Goal: Transaction & Acquisition: Purchase product/service

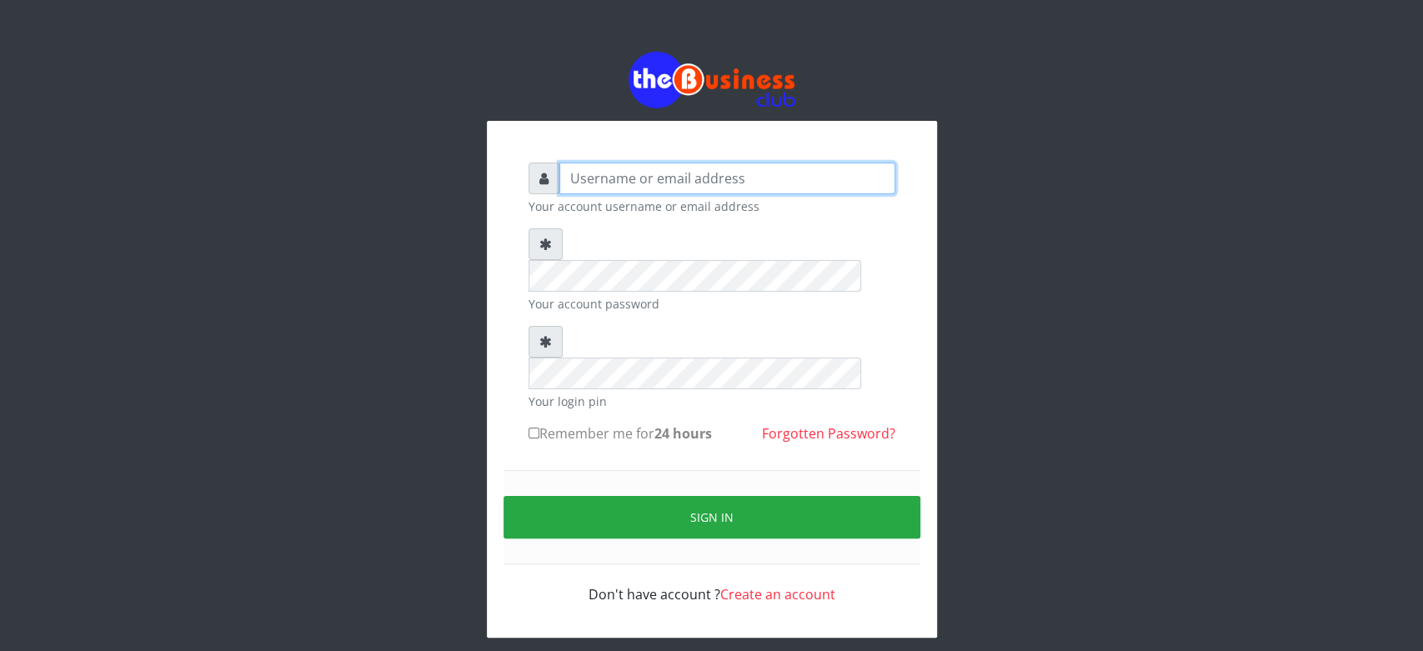
click at [572, 178] on input "text" at bounding box center [727, 179] width 336 height 32
type input "Saremater"
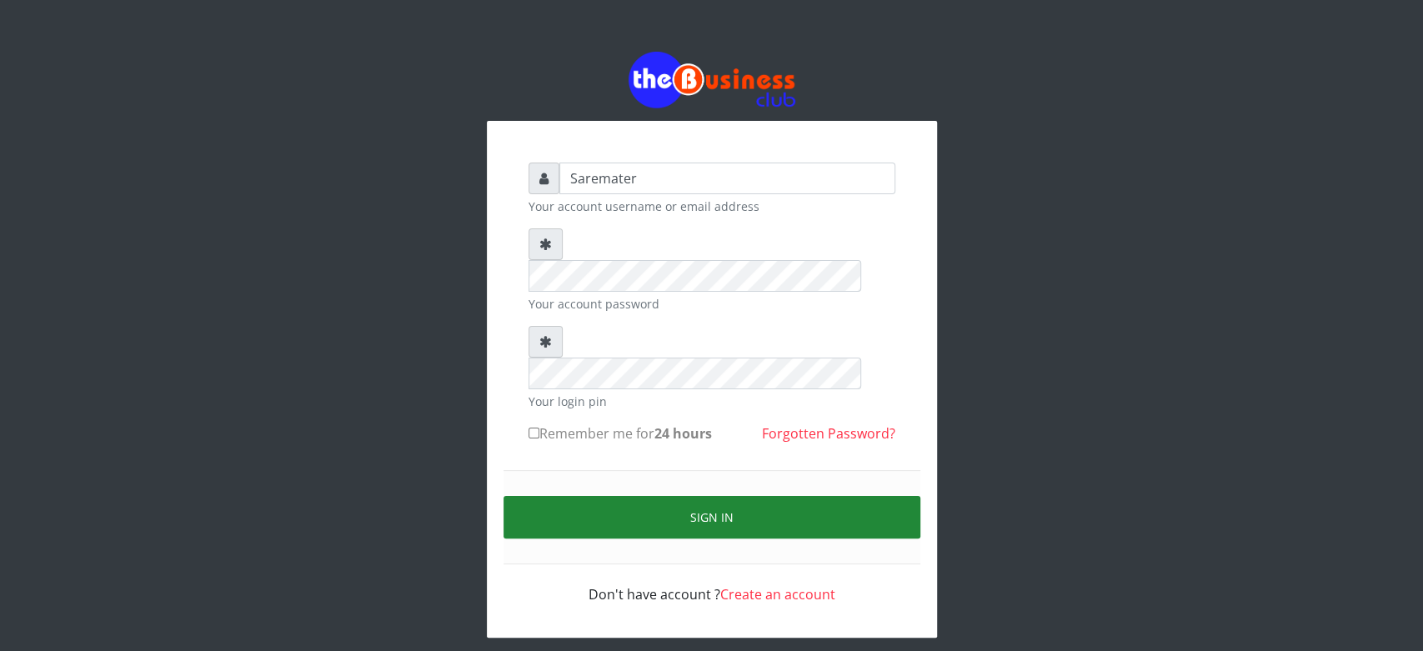
click at [721, 496] on button "Sign in" at bounding box center [711, 517] width 417 height 43
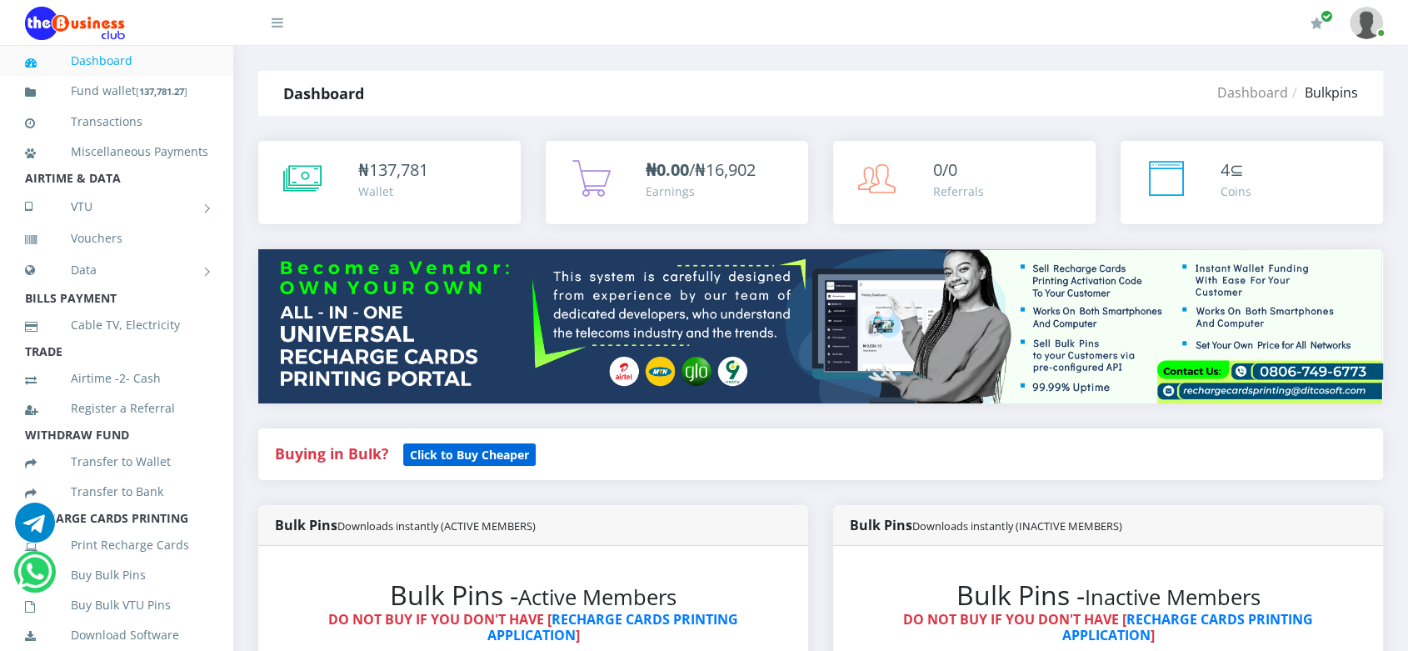
click at [493, 451] on b "Click to Buy Cheaper" at bounding box center [469, 455] width 119 height 16
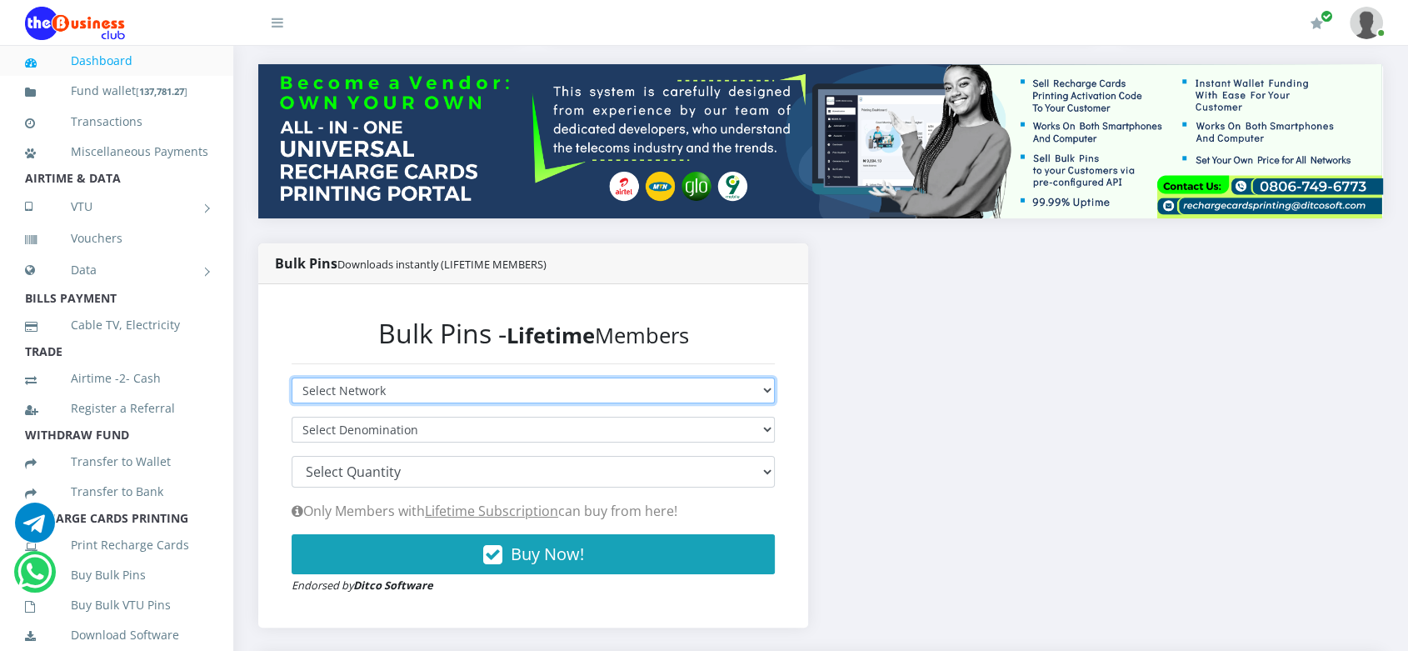
click at [683, 385] on select "Select Network MTN Globacom 9Mobile Airtel" at bounding box center [533, 391] width 483 height 26
select select "MTN"
click at [292, 378] on select "Select Network MTN Globacom 9Mobile Airtel" at bounding box center [533, 391] width 483 height 26
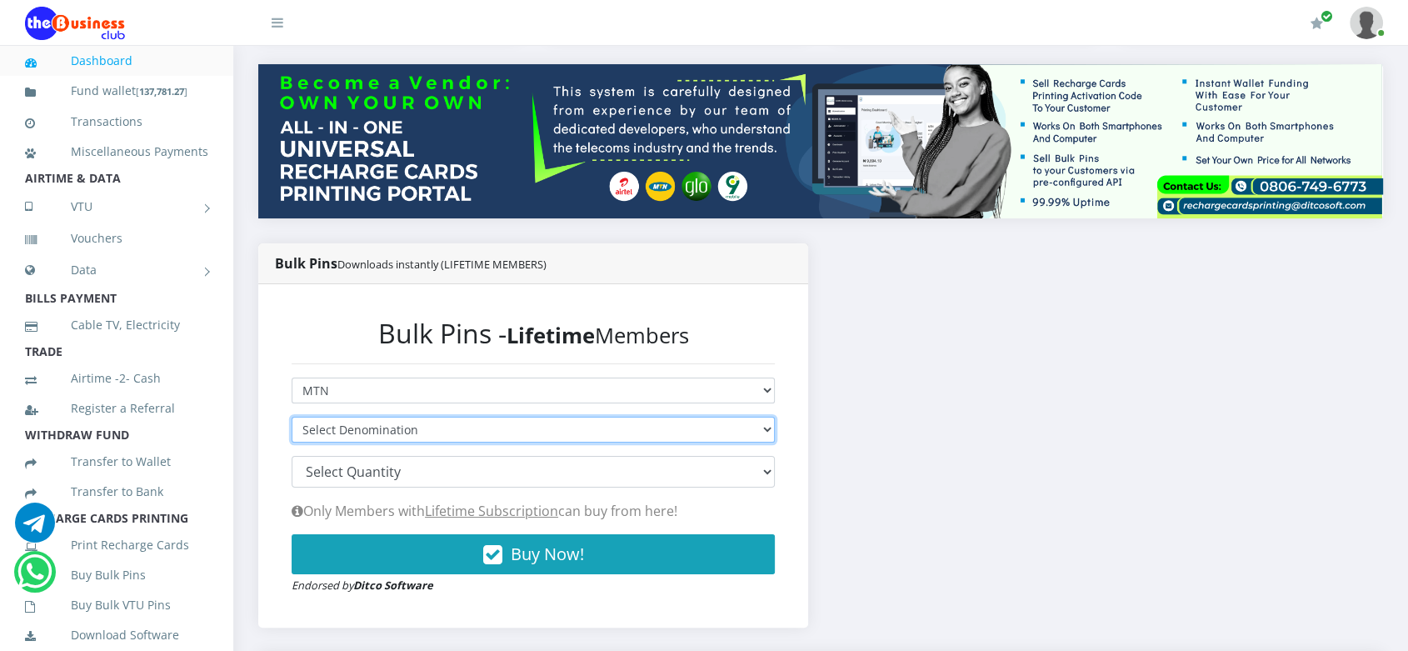
click at [668, 431] on select "Select Denomination MTN NGN100 - ₦96.94 MTN NGN200 - ₦193.88 MTN NGN400 - ₦387.…" at bounding box center [533, 430] width 483 height 26
select select "193.88-200"
click at [292, 417] on select "Select Denomination MTN NGN100 - ₦96.94 MTN NGN200 - ₦193.88 MTN NGN400 - ₦387.…" at bounding box center [533, 430] width 483 height 26
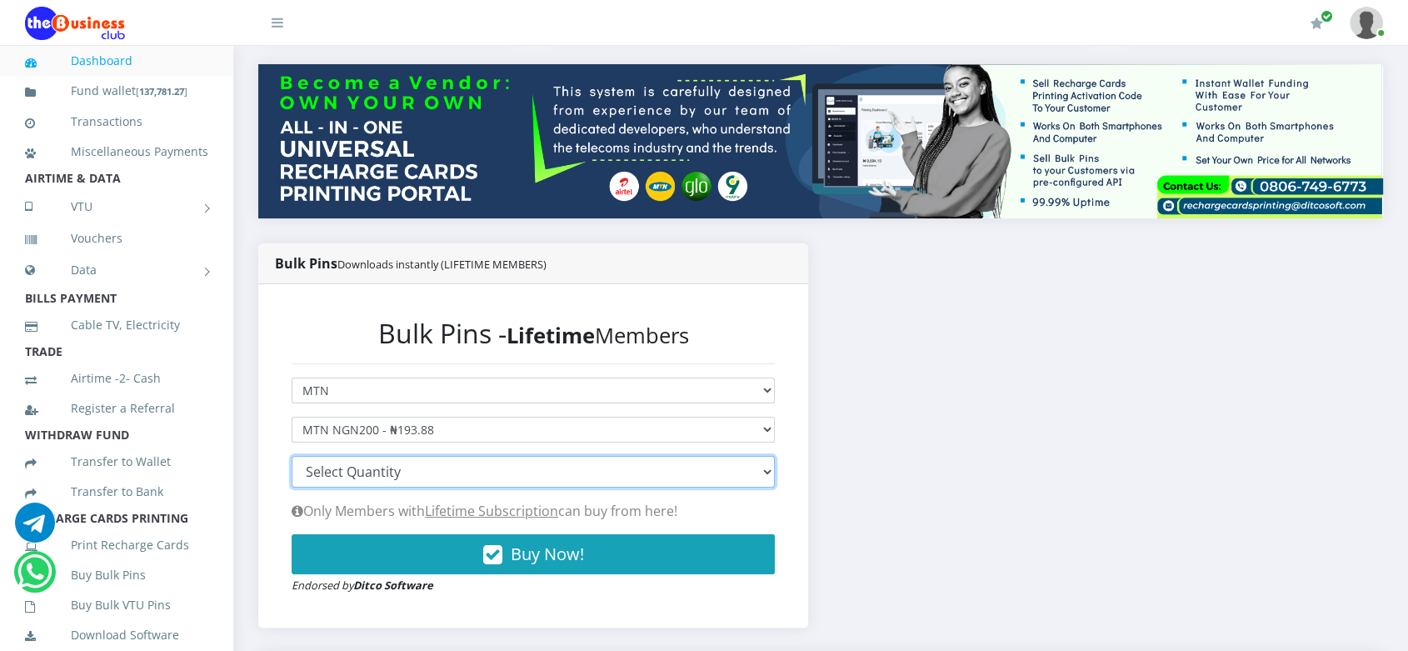
click at [601, 472] on select "100 150 200 300 500 1000" at bounding box center [533, 472] width 483 height 32
select select "500"
click at [292, 456] on select "100 150 200 300 500 1000" at bounding box center [533, 472] width 483 height 32
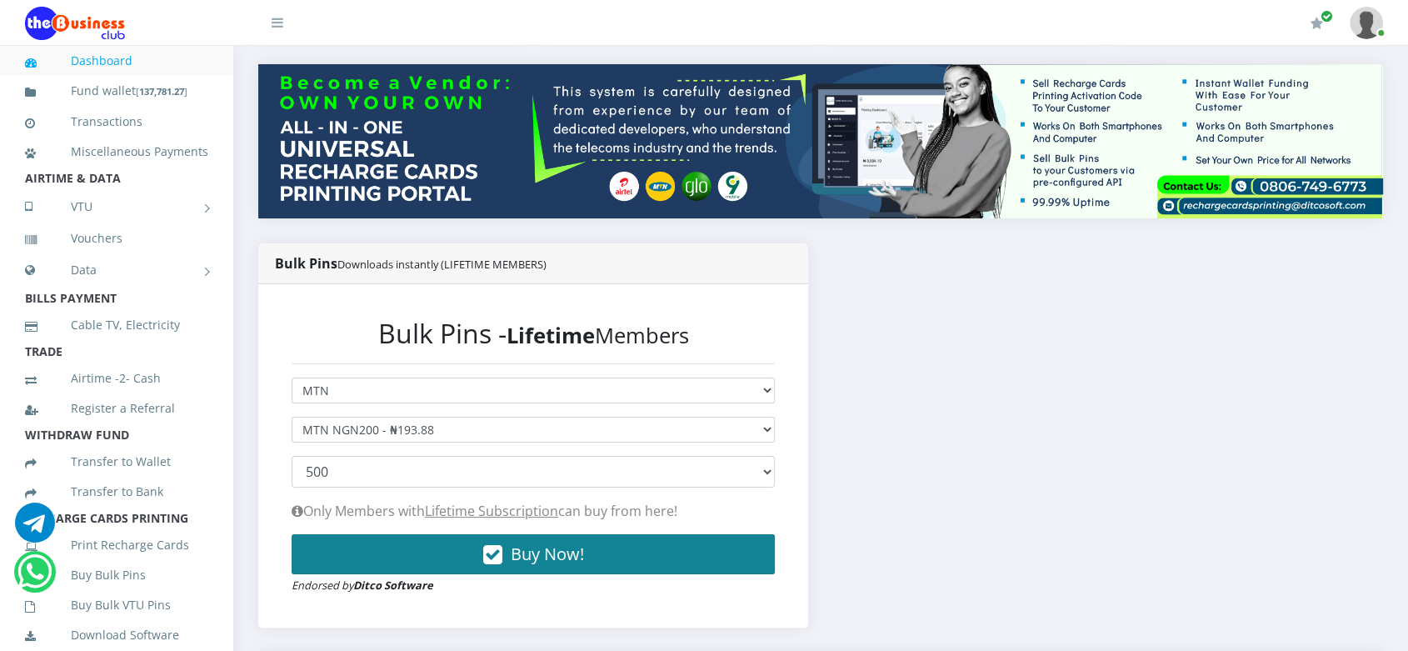
click at [518, 543] on span "Buy Now!" at bounding box center [547, 554] width 73 height 23
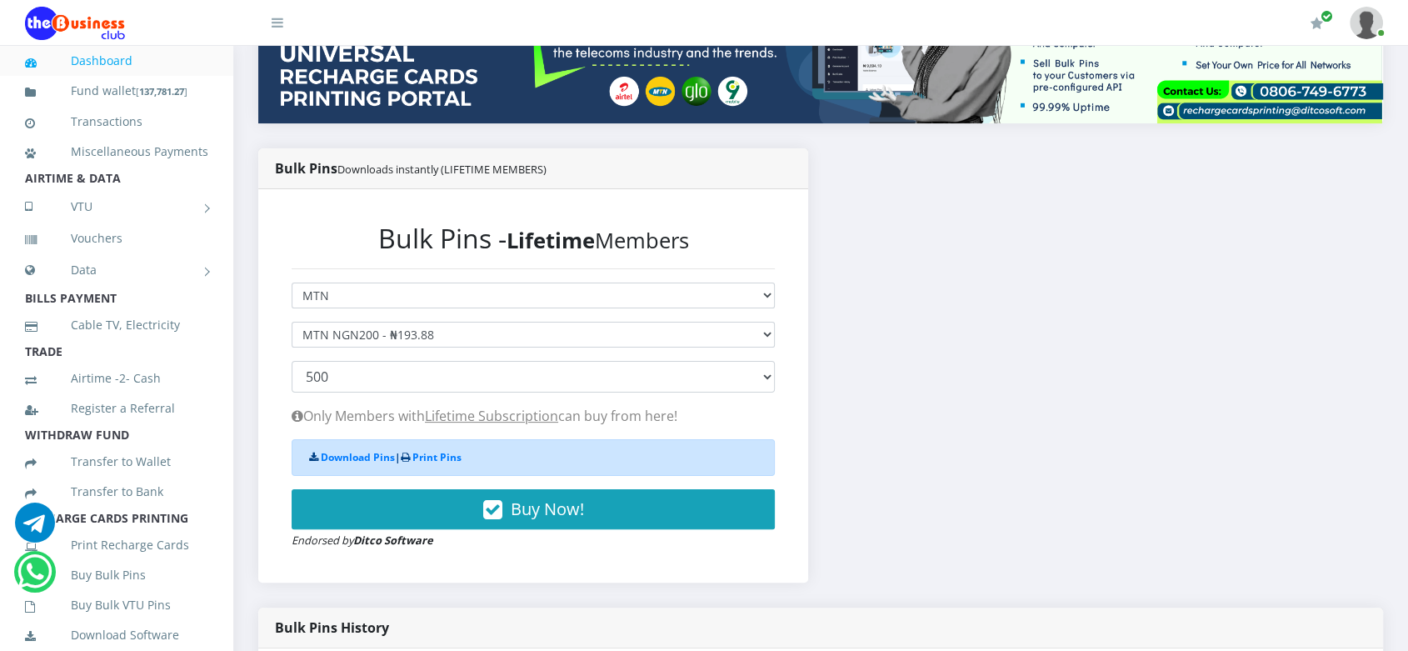
scroll to position [318, 0]
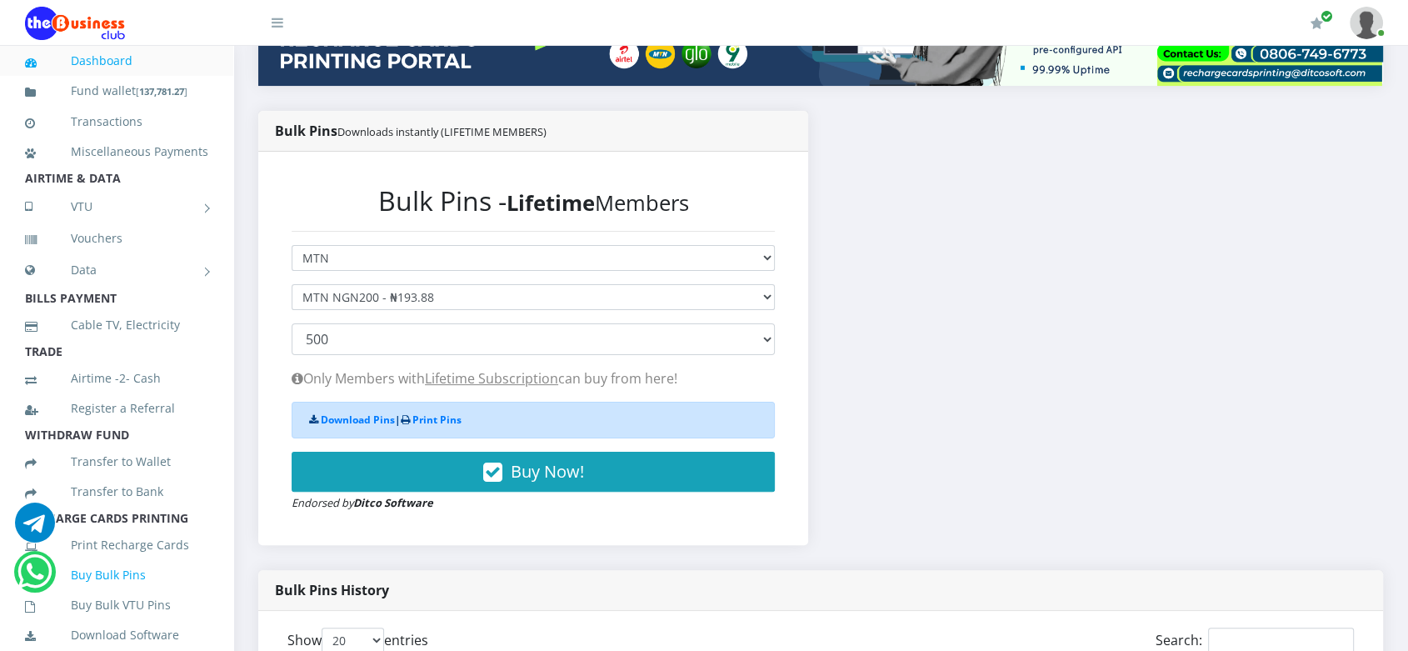
click at [134, 594] on link "Buy Bulk Pins" at bounding box center [116, 575] width 183 height 38
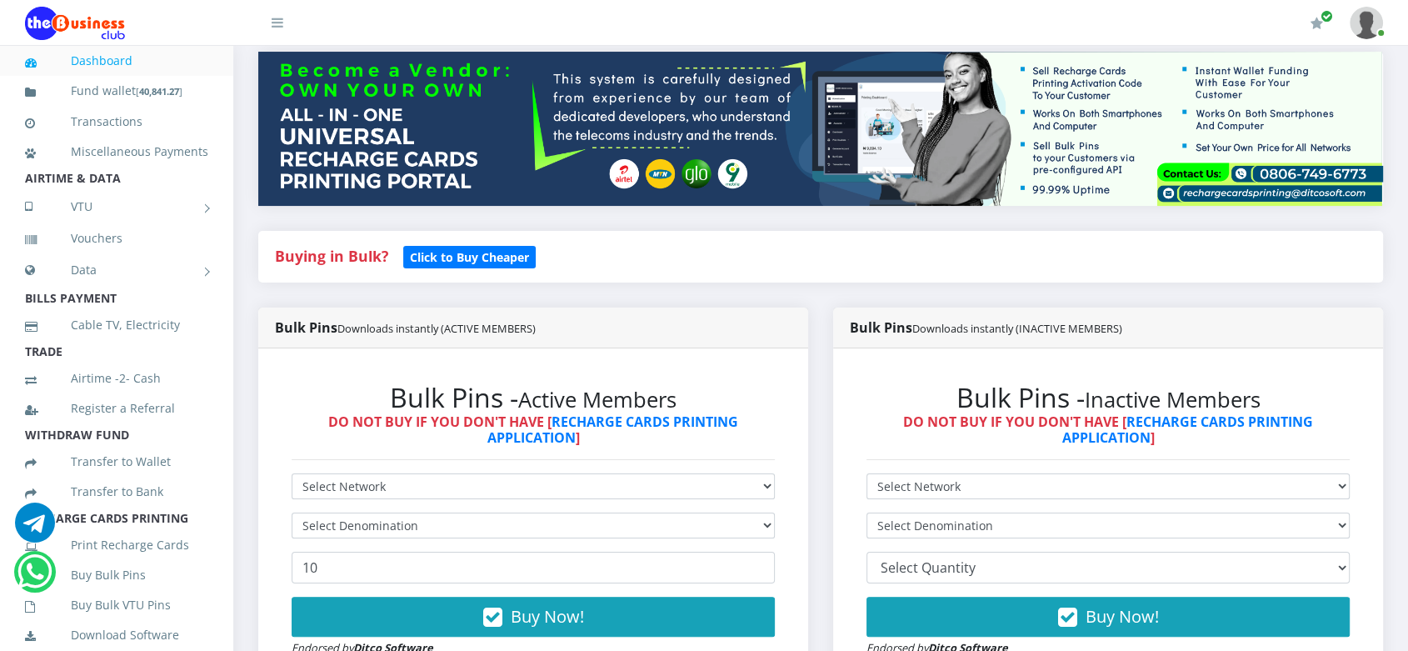
scroll to position [209, 0]
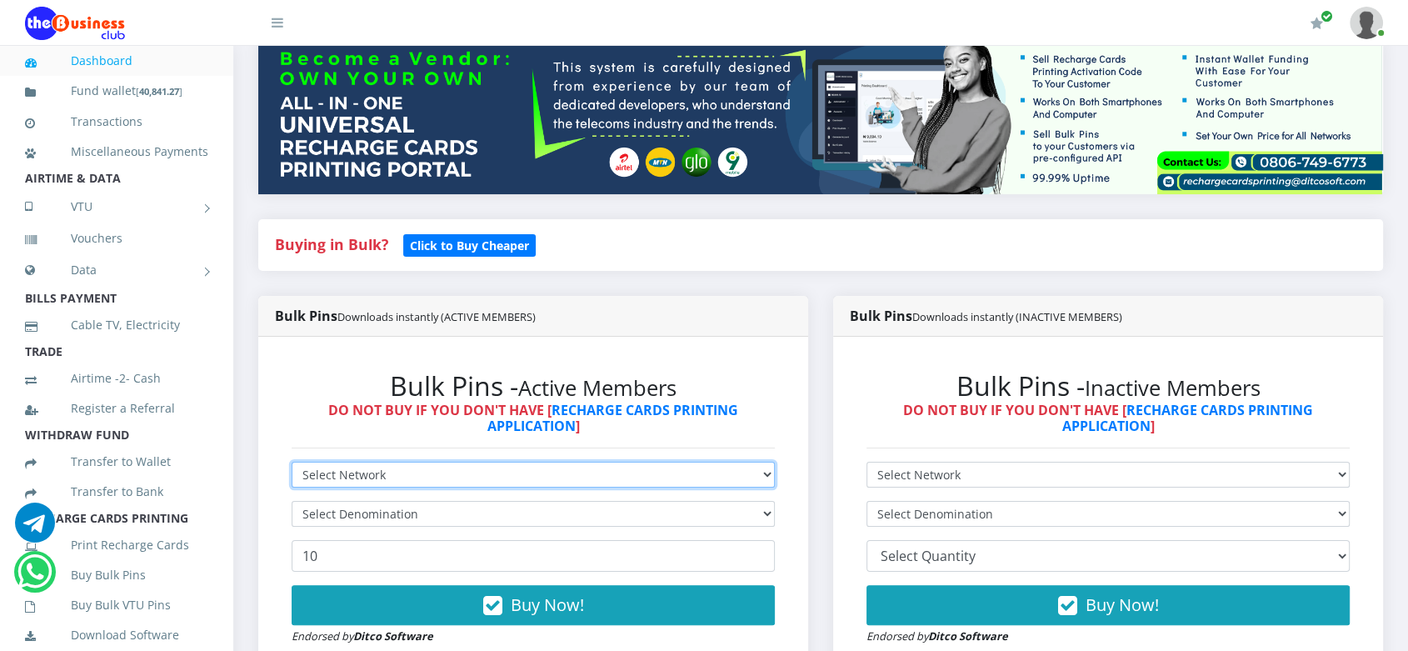
click at [673, 475] on select "Select Network MTN Globacom 9Mobile Airtel" at bounding box center [533, 475] width 483 height 26
select select "Airtel"
click at [292, 462] on select "Select Network MTN Globacom 9Mobile Airtel" at bounding box center [533, 475] width 483 height 26
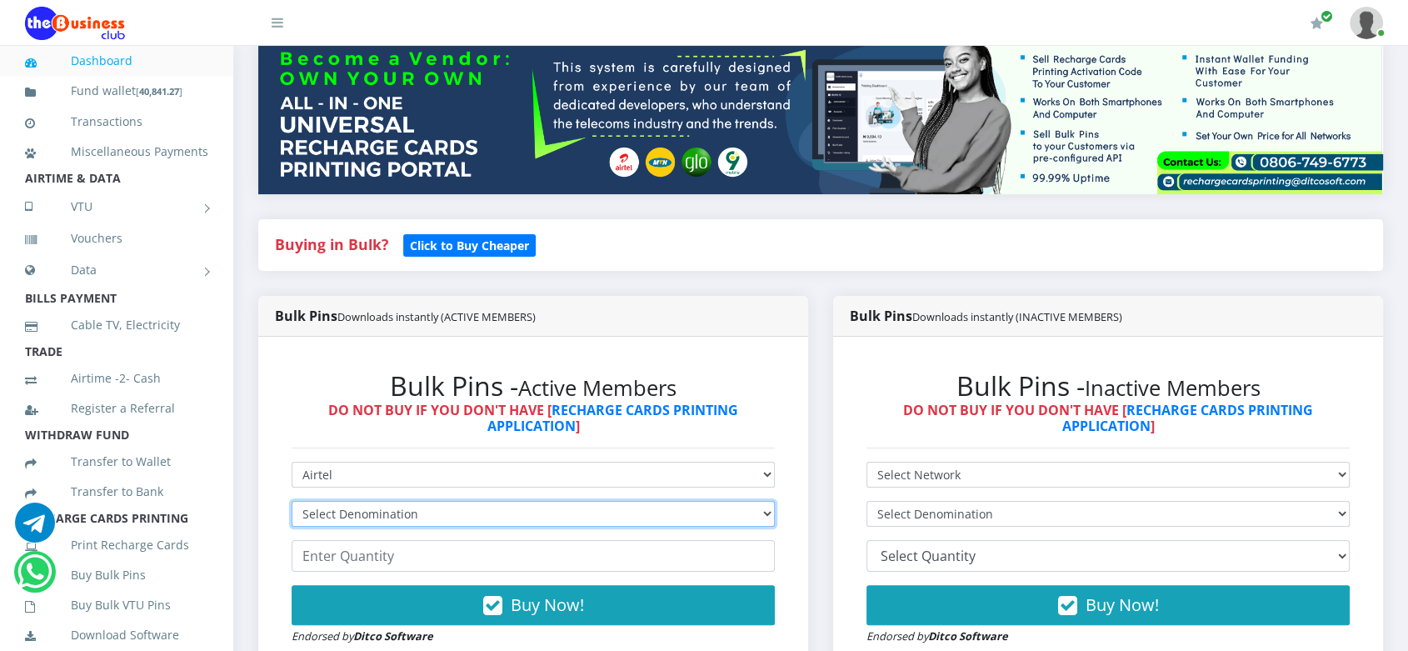
click at [630, 519] on select "Select Denomination Airtel NGN100 - ₦96.37 Airtel NGN200 - ₦192.74 Airtel NGN50…" at bounding box center [533, 514] width 483 height 26
select select "963.7-1000"
click at [292, 501] on select "Select Denomination Airtel NGN100 - ₦96.37 Airtel NGN200 - ₦192.74 Airtel NGN50…" at bounding box center [533, 514] width 483 height 26
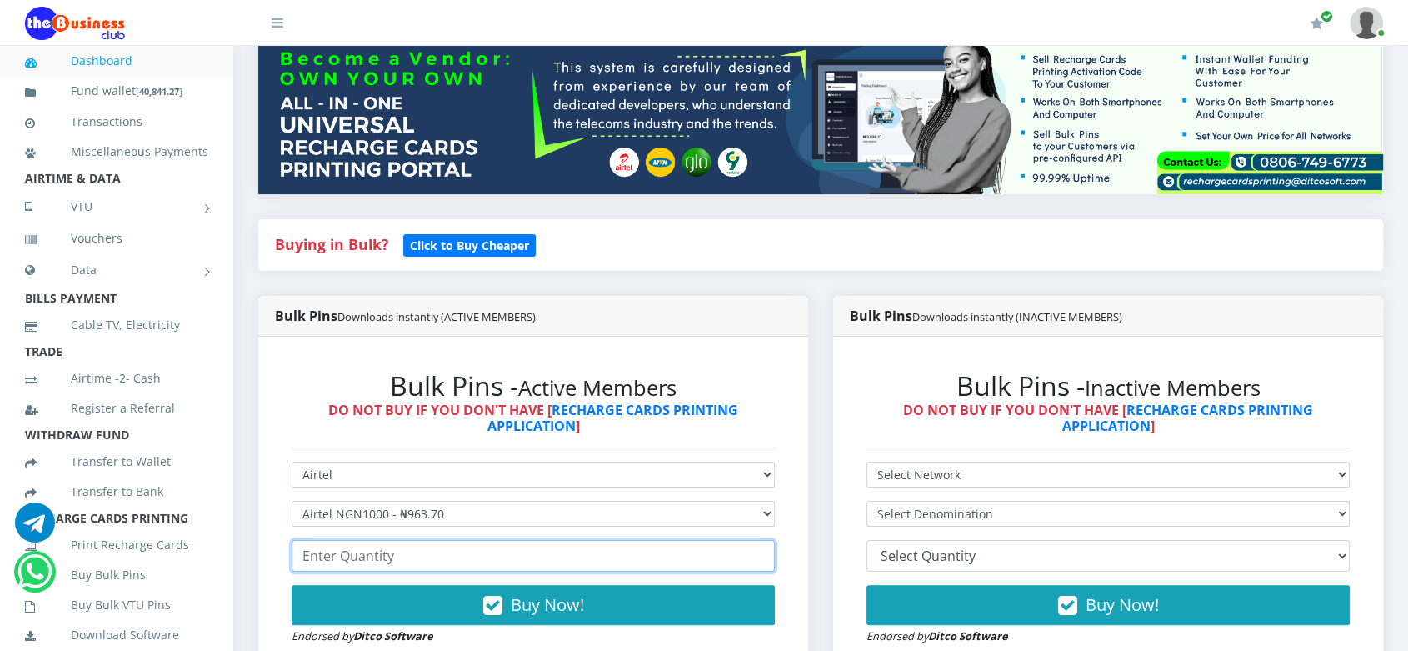
click at [610, 558] on input "number" at bounding box center [533, 556] width 483 height 32
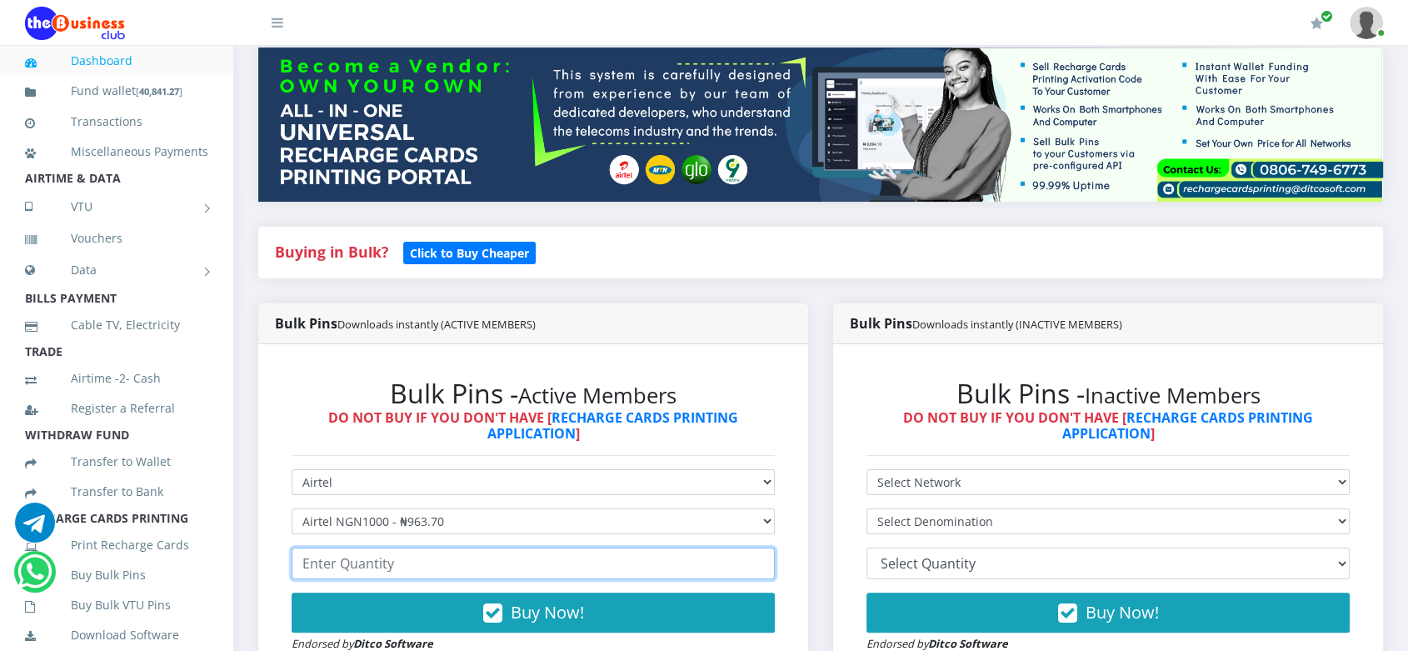
scroll to position [214, 0]
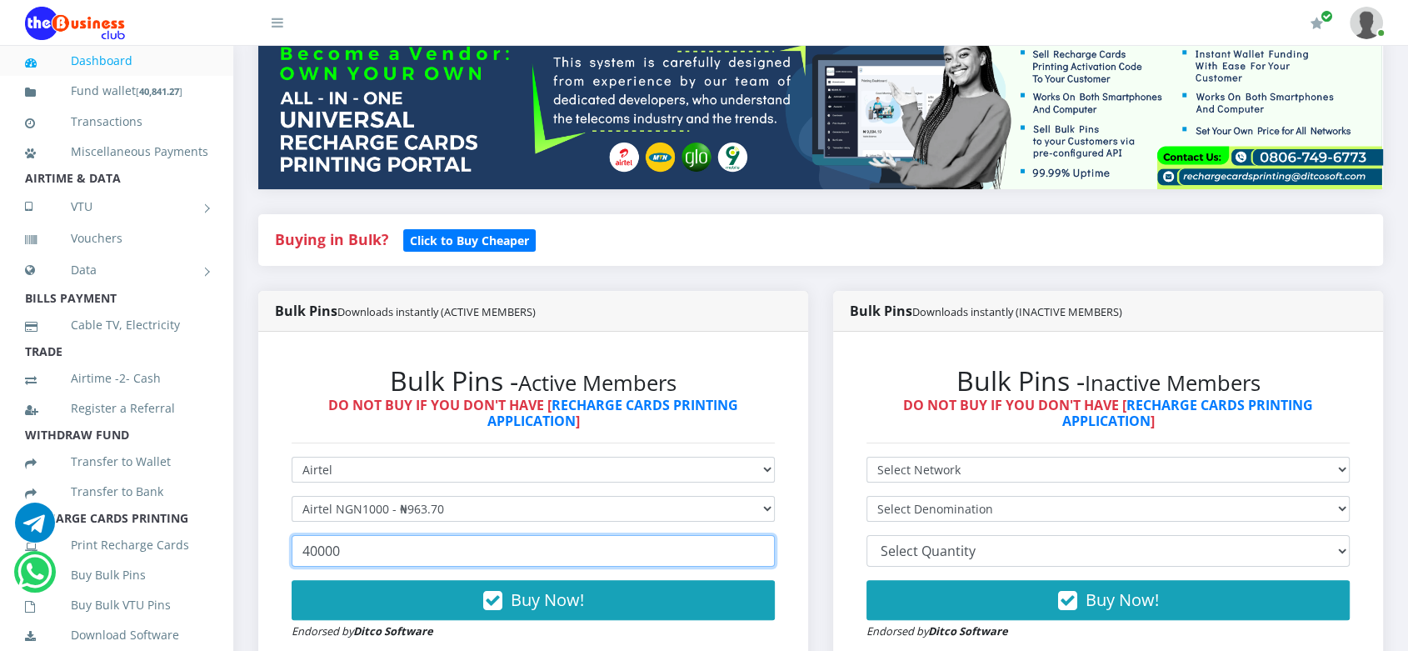
click at [320, 551] on input "40000" at bounding box center [533, 551] width 483 height 32
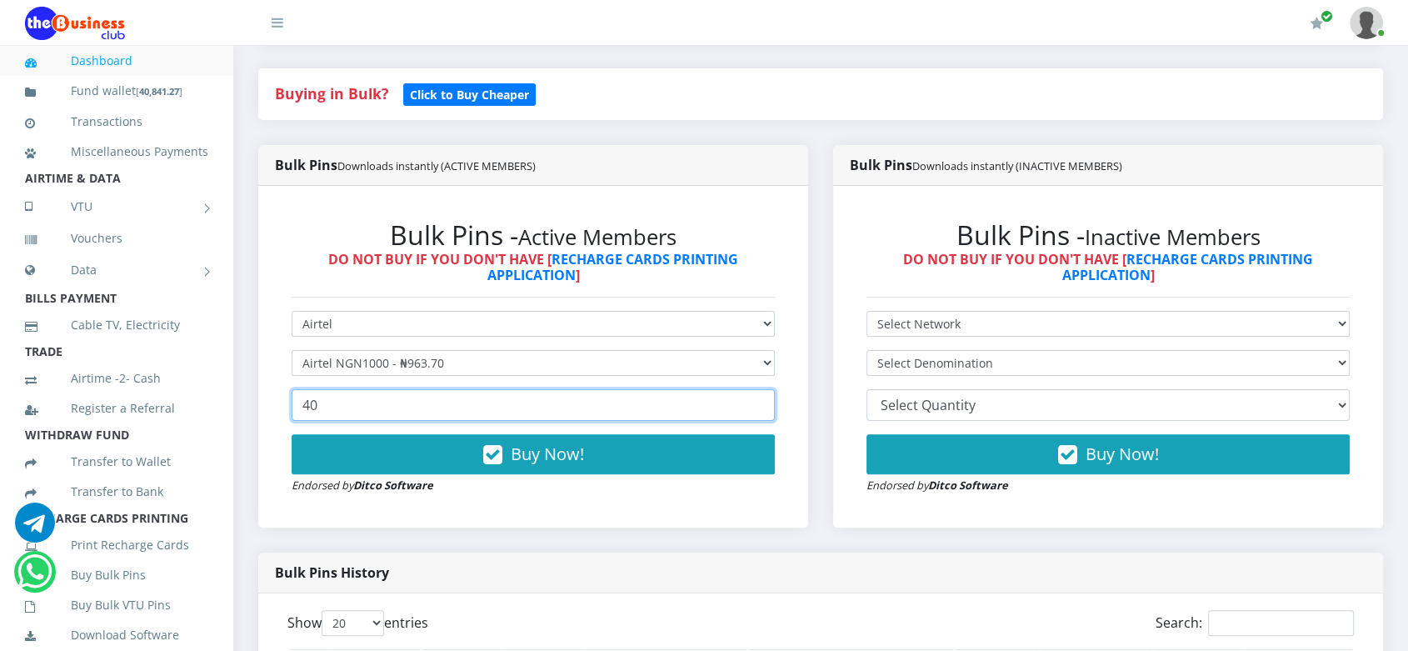
scroll to position [380, 0]
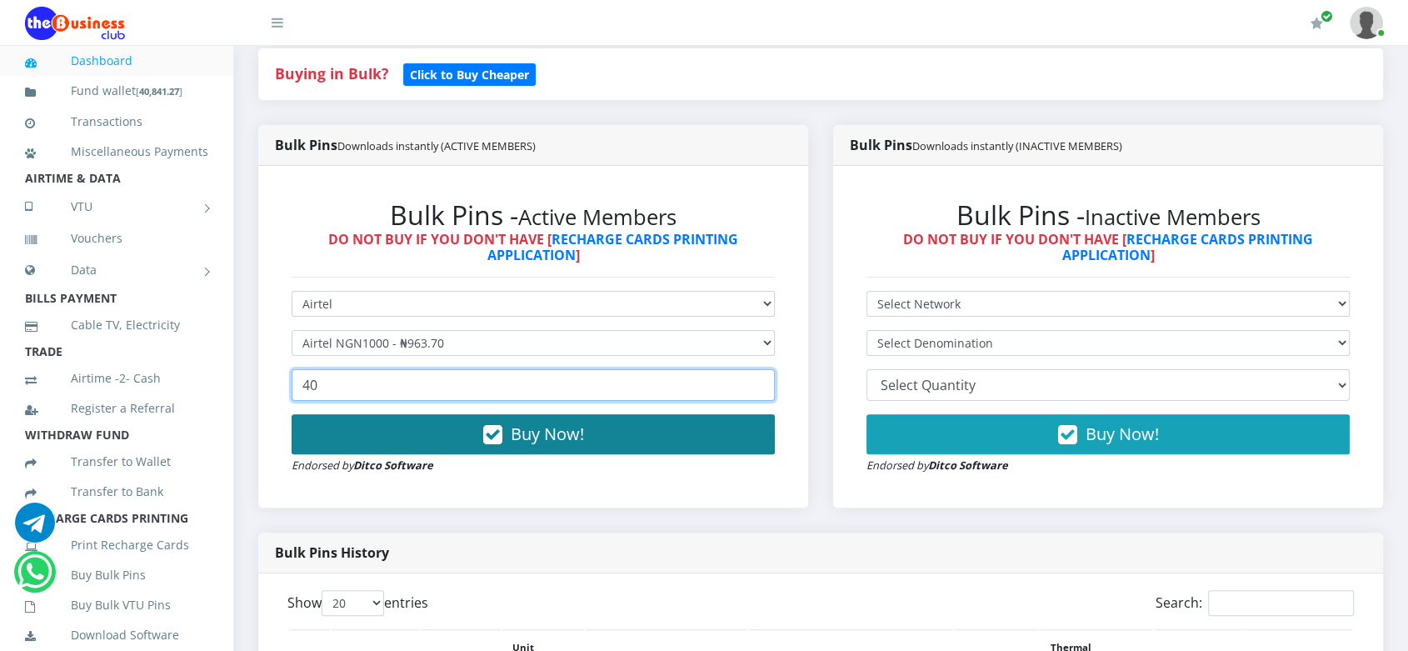
type input "40"
click at [558, 433] on span "Buy Now!" at bounding box center [547, 434] width 73 height 23
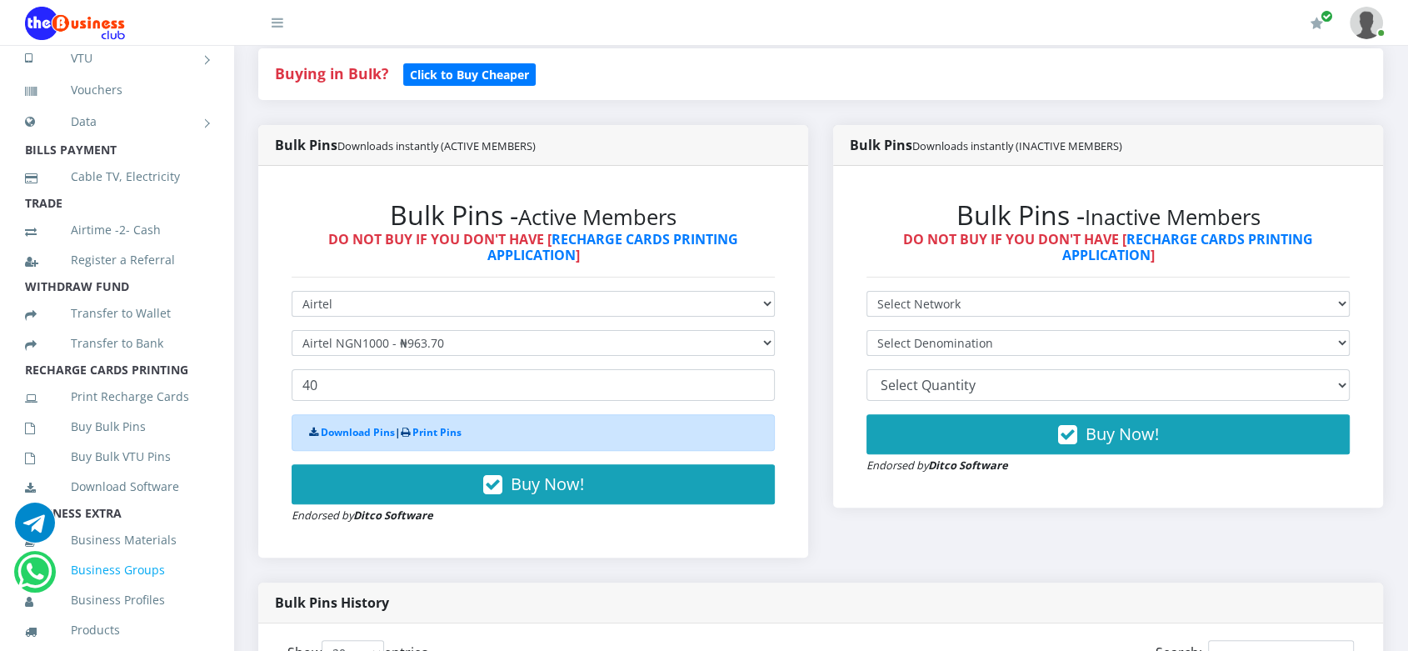
scroll to position [170, 0]
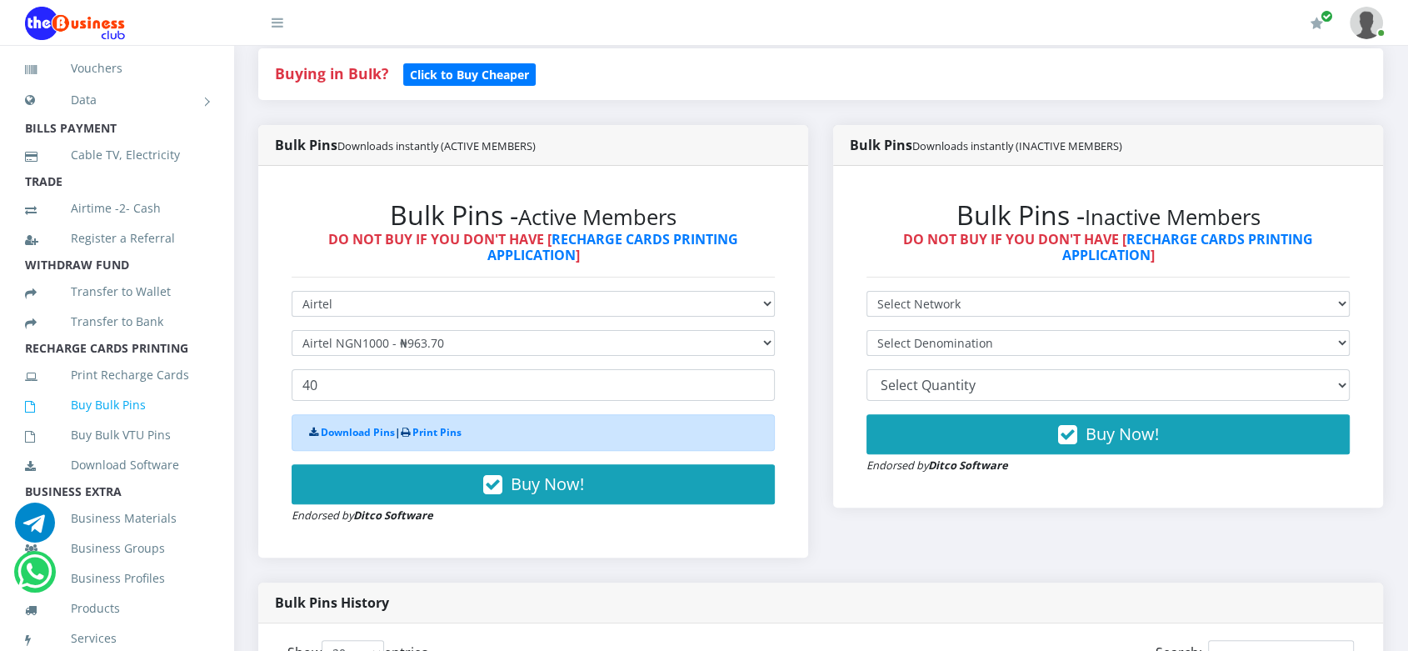
click at [113, 423] on link "Buy Bulk Pins" at bounding box center [116, 405] width 183 height 38
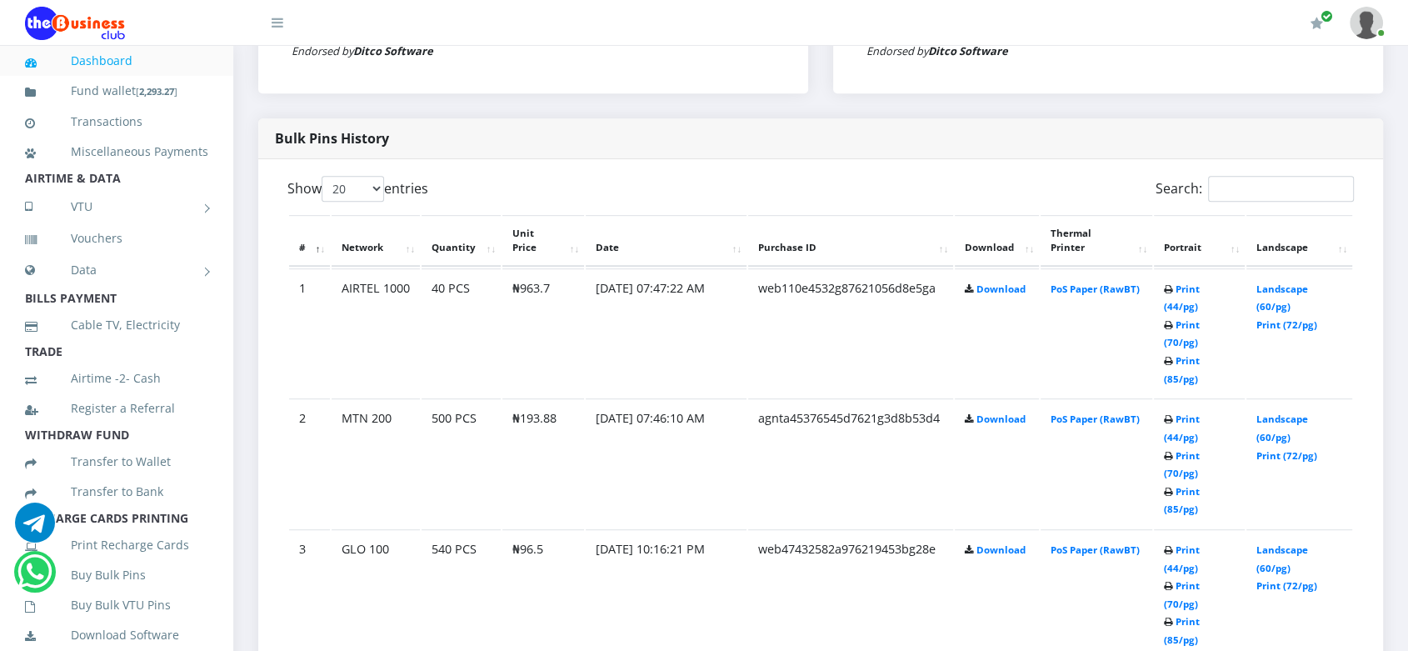
scroll to position [928, 0]
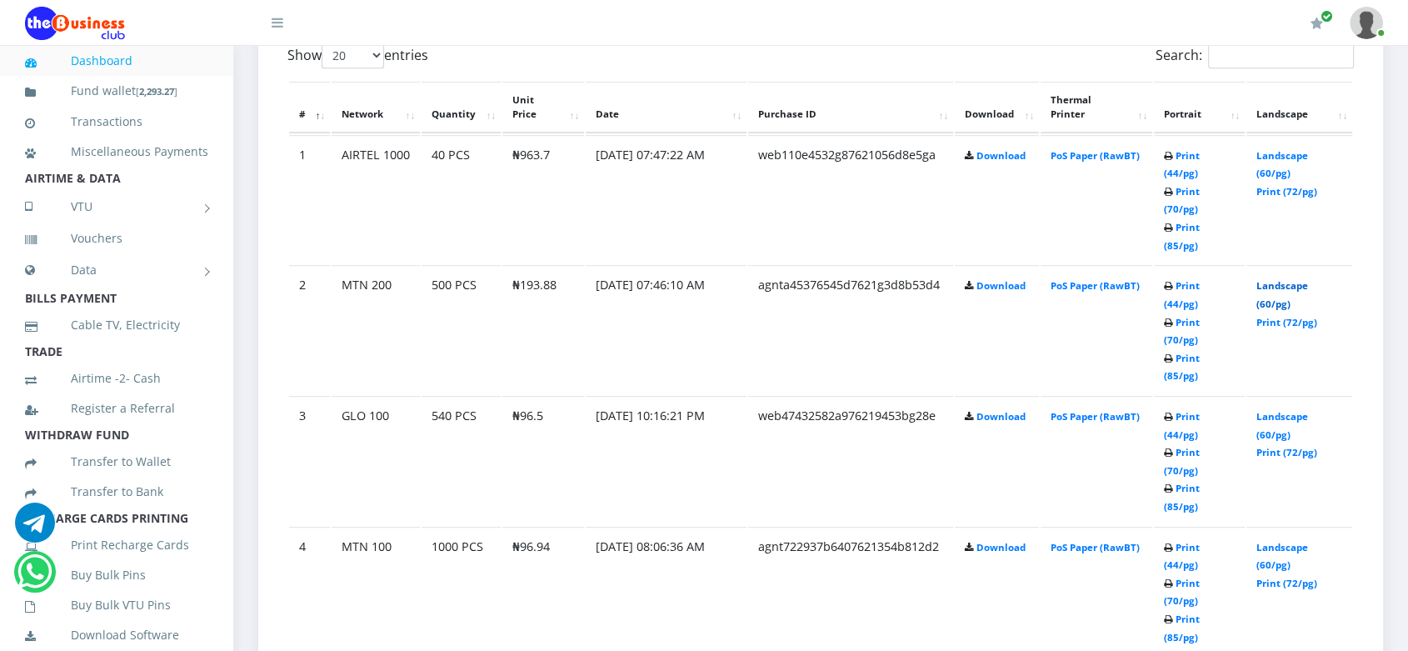
click at [1270, 279] on link "Landscape (60/pg)" at bounding box center [1283, 294] width 52 height 31
click at [1271, 152] on link "Landscape (60/pg)" at bounding box center [1283, 164] width 52 height 31
click at [1287, 157] on link "Landscape (60/pg)" at bounding box center [1283, 164] width 52 height 31
